Goal: Navigation & Orientation: Find specific page/section

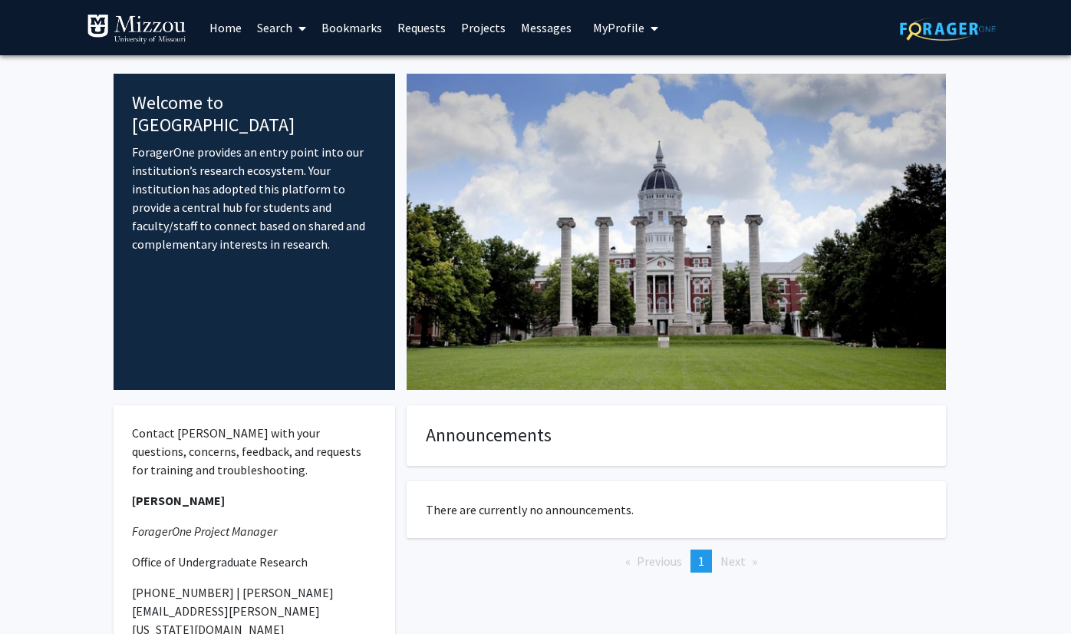
click at [277, 38] on link "Search" at bounding box center [281, 28] width 64 height 54
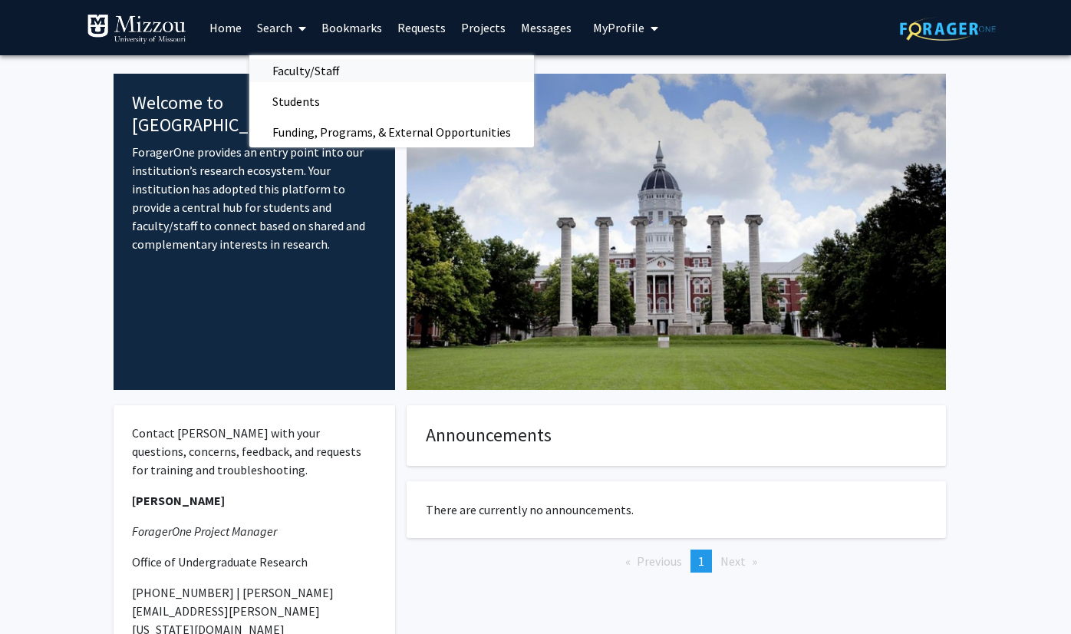
click at [290, 58] on span "Faculty/Staff" at bounding box center [305, 70] width 113 height 31
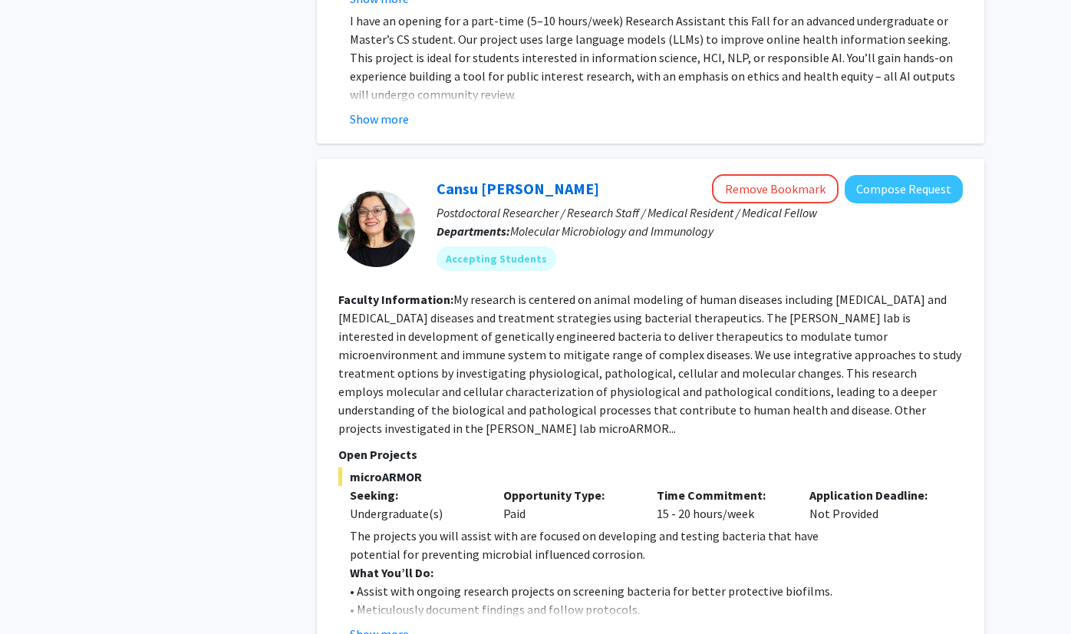
scroll to position [5600, 0]
click at [388, 626] on button "Show more" at bounding box center [379, 635] width 59 height 18
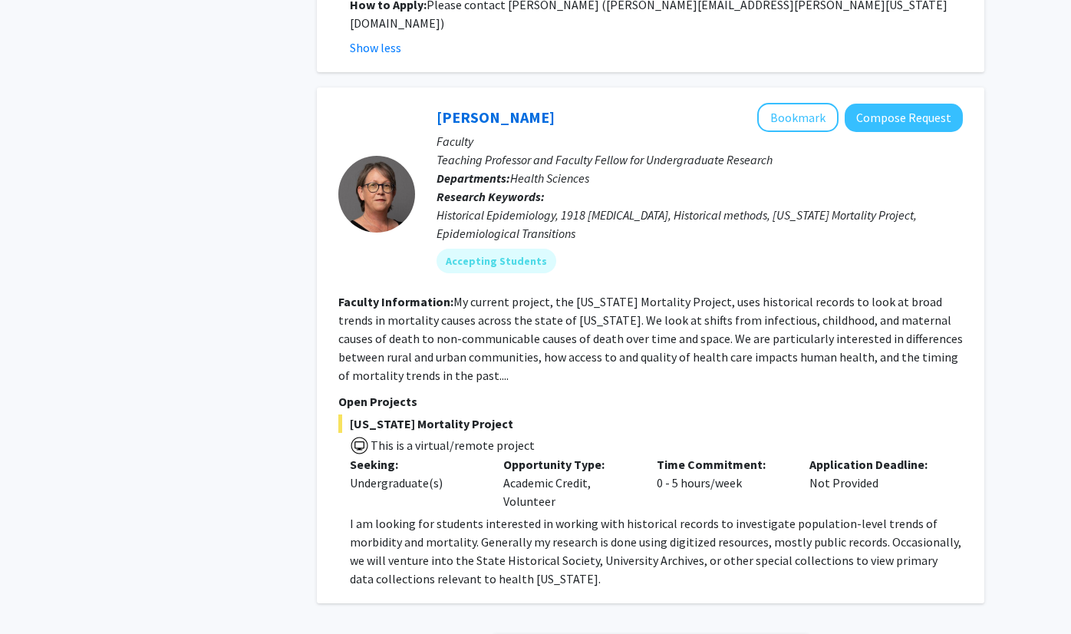
scroll to position [6529, 0]
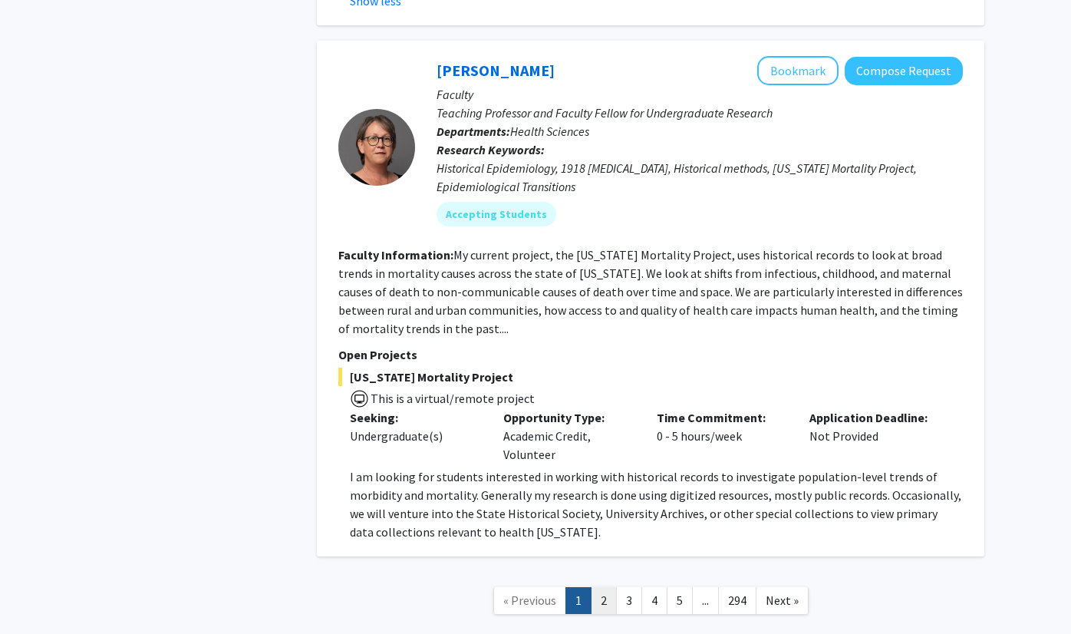
click at [609, 587] on link "2" at bounding box center [604, 600] width 26 height 27
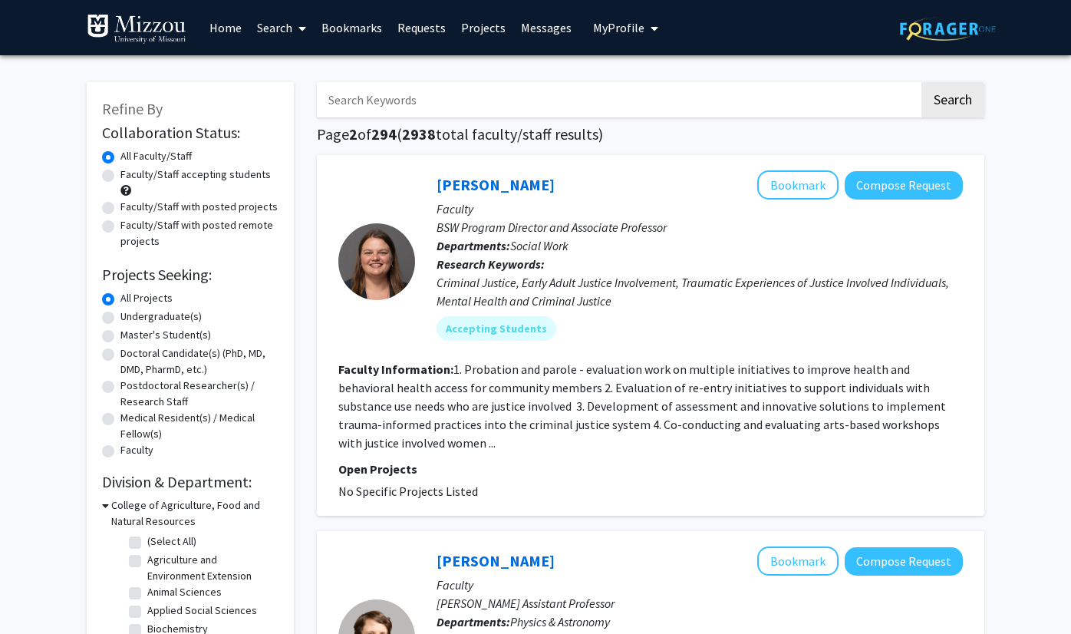
click at [546, 23] on link "Messages" at bounding box center [546, 28] width 66 height 54
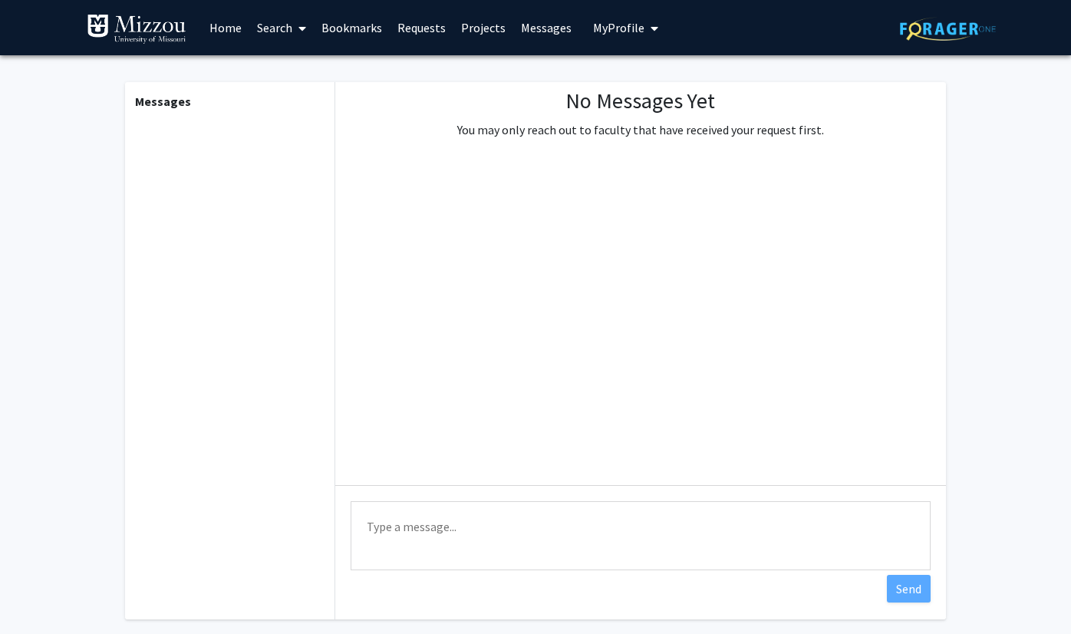
click at [488, 28] on link "Projects" at bounding box center [484, 28] width 60 height 54
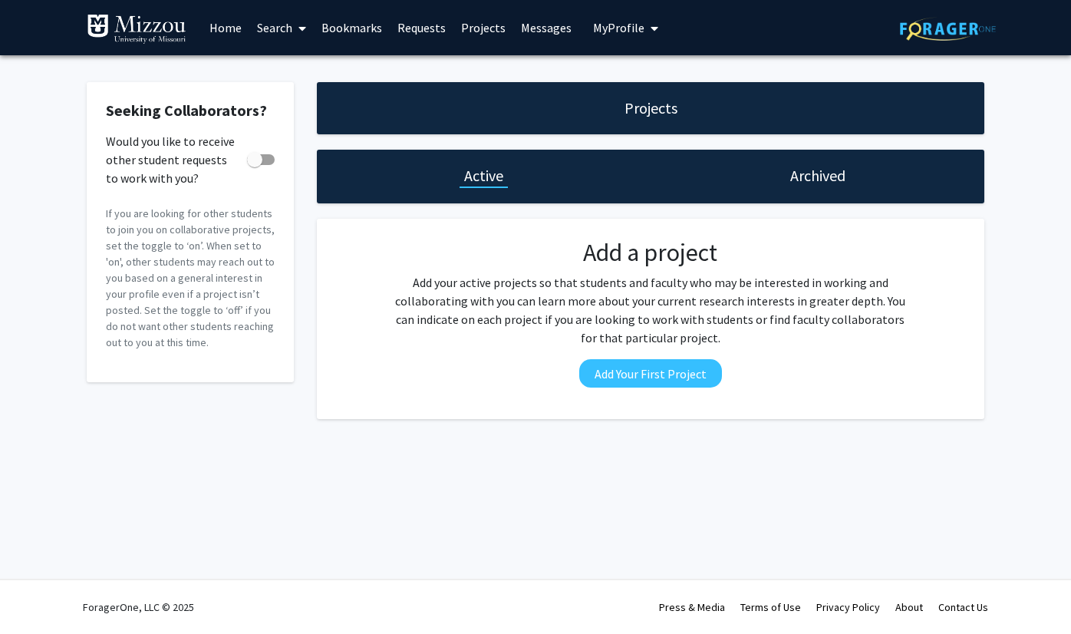
click at [780, 185] on h1 "Archived" at bounding box center [818, 175] width 55 height 21
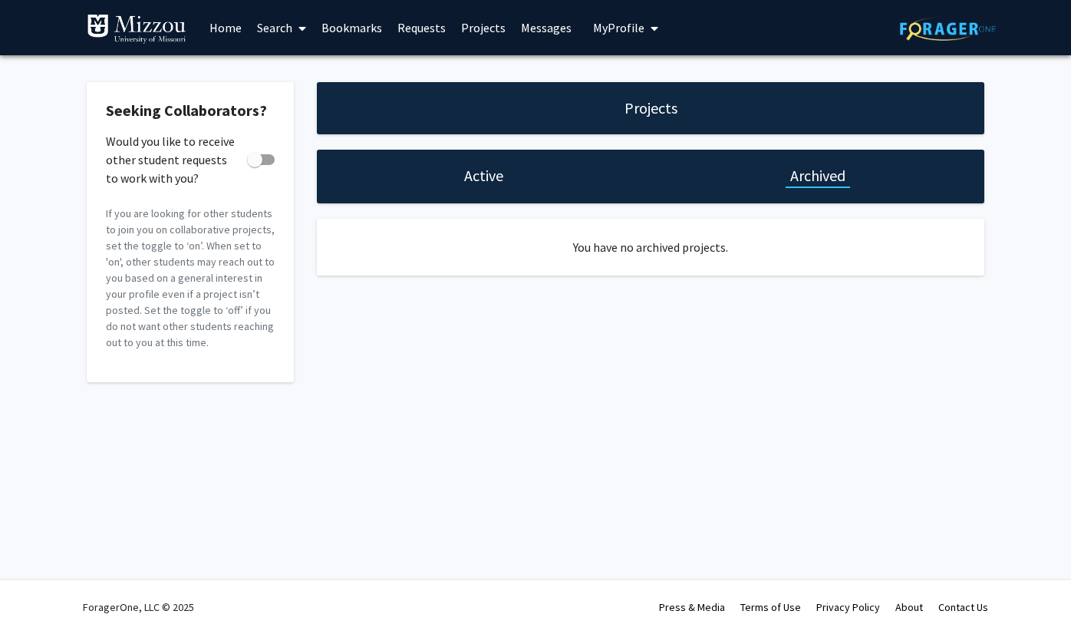
click at [599, 26] on span "My Profile" at bounding box center [618, 27] width 51 height 15
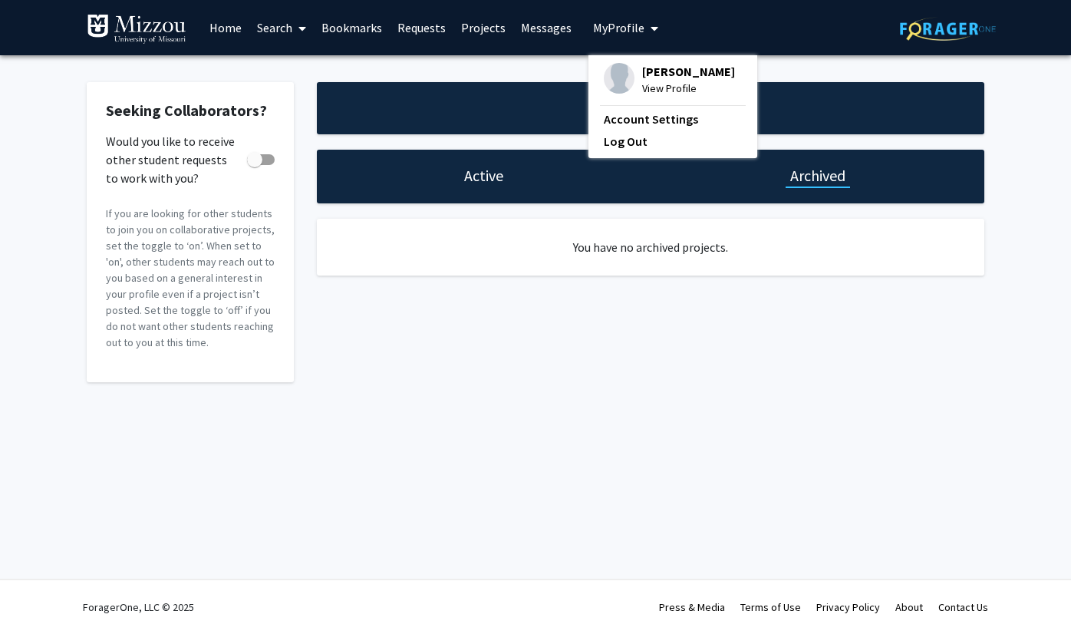
click at [642, 79] on span "[PERSON_NAME]" at bounding box center [688, 71] width 93 height 17
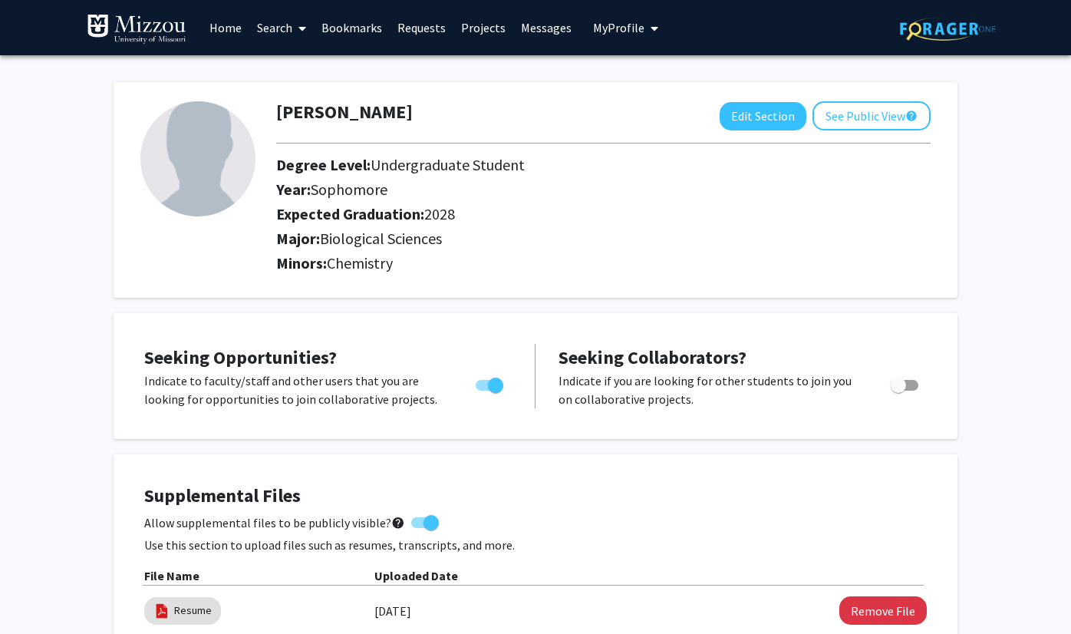
click at [216, 37] on link "Home" at bounding box center [226, 28] width 48 height 54
